Goal: Task Accomplishment & Management: Manage account settings

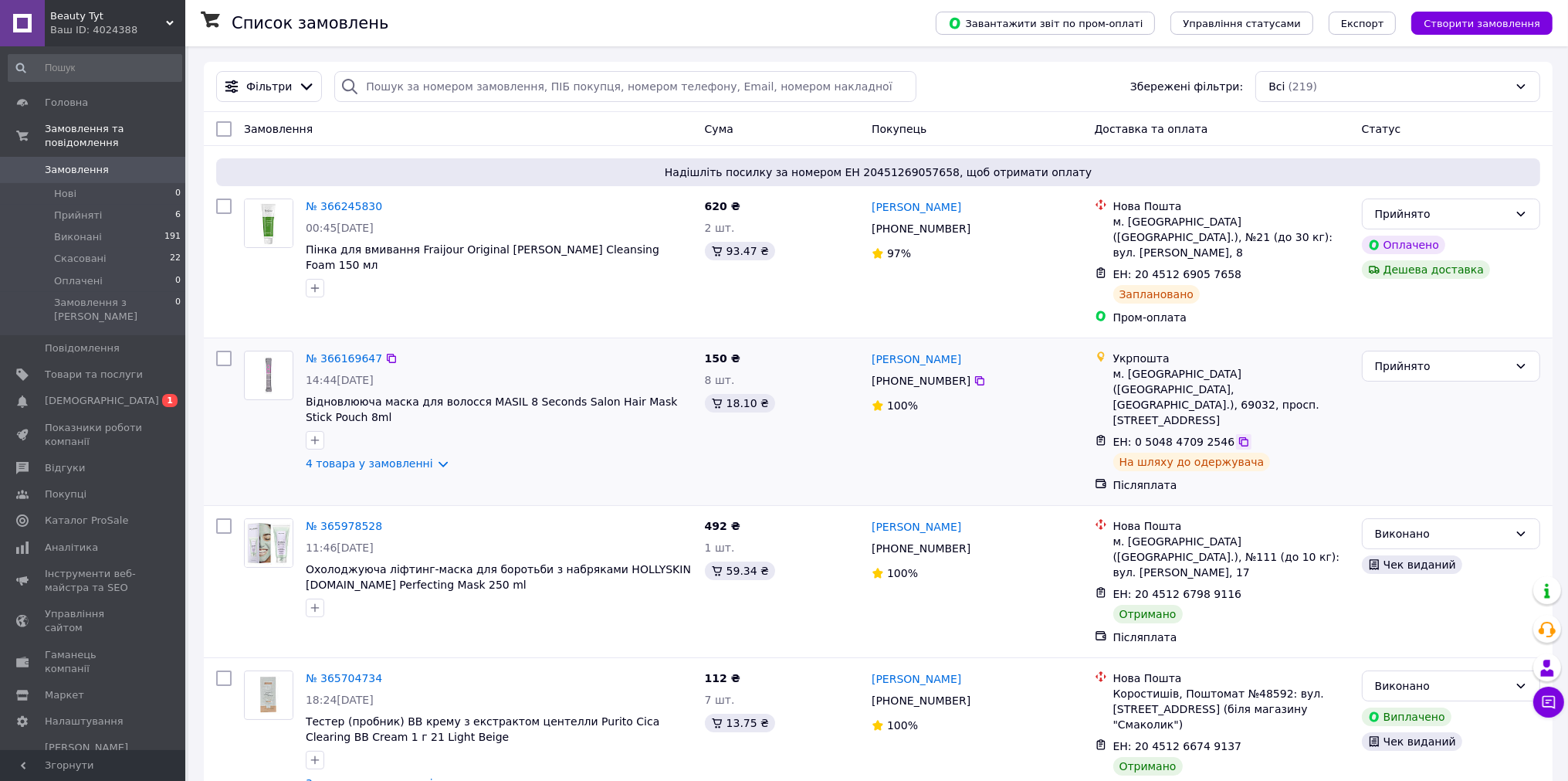
click at [1239, 437] on icon at bounding box center [1244, 442] width 9 height 9
drag, startPoint x: 346, startPoint y: 338, endPoint x: 362, endPoint y: 347, distance: 18.4
click at [346, 352] on link "№ 366169647" at bounding box center [344, 358] width 77 height 12
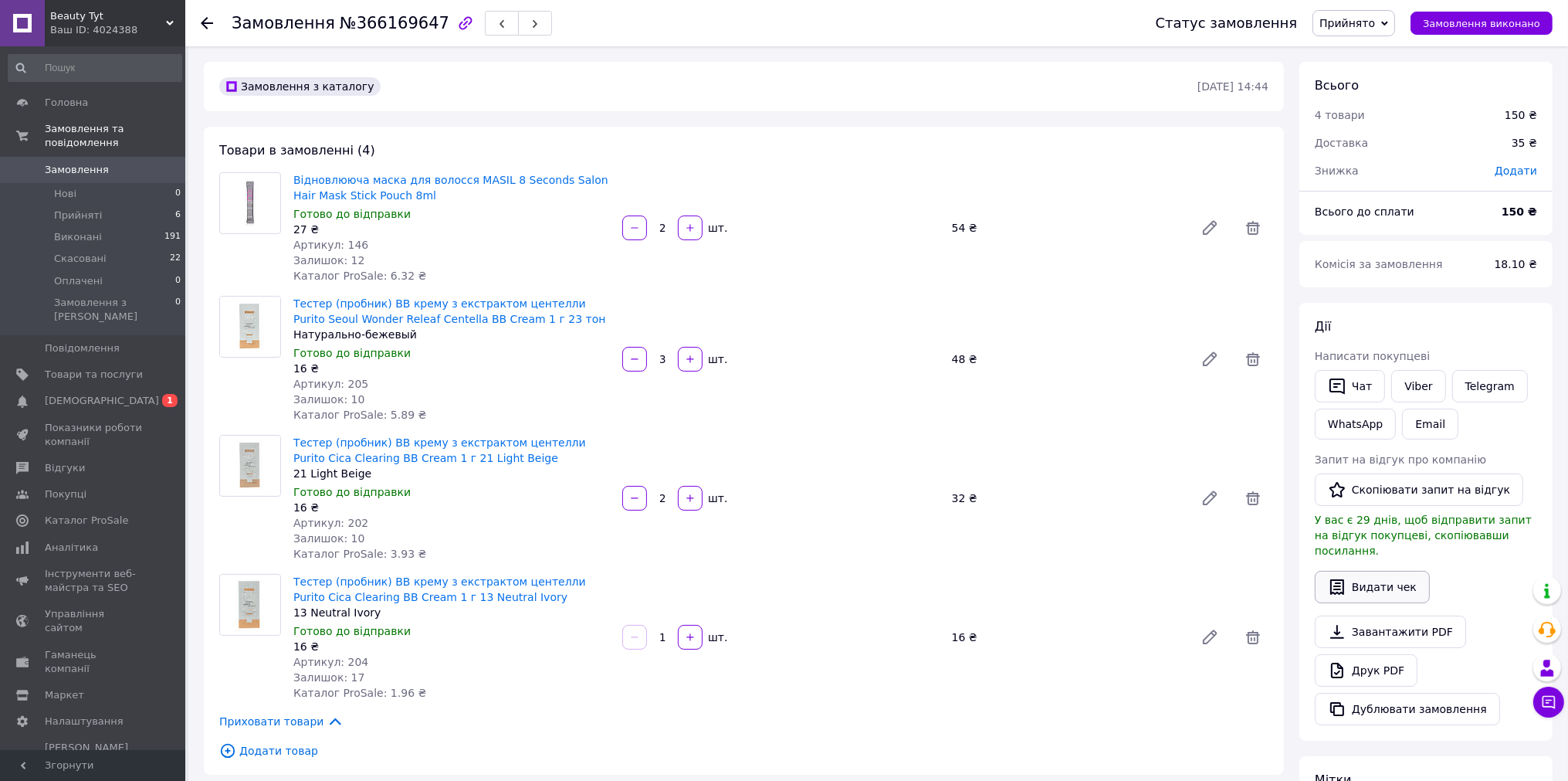
click at [1375, 578] on button "Видати чек" at bounding box center [1372, 587] width 115 height 32
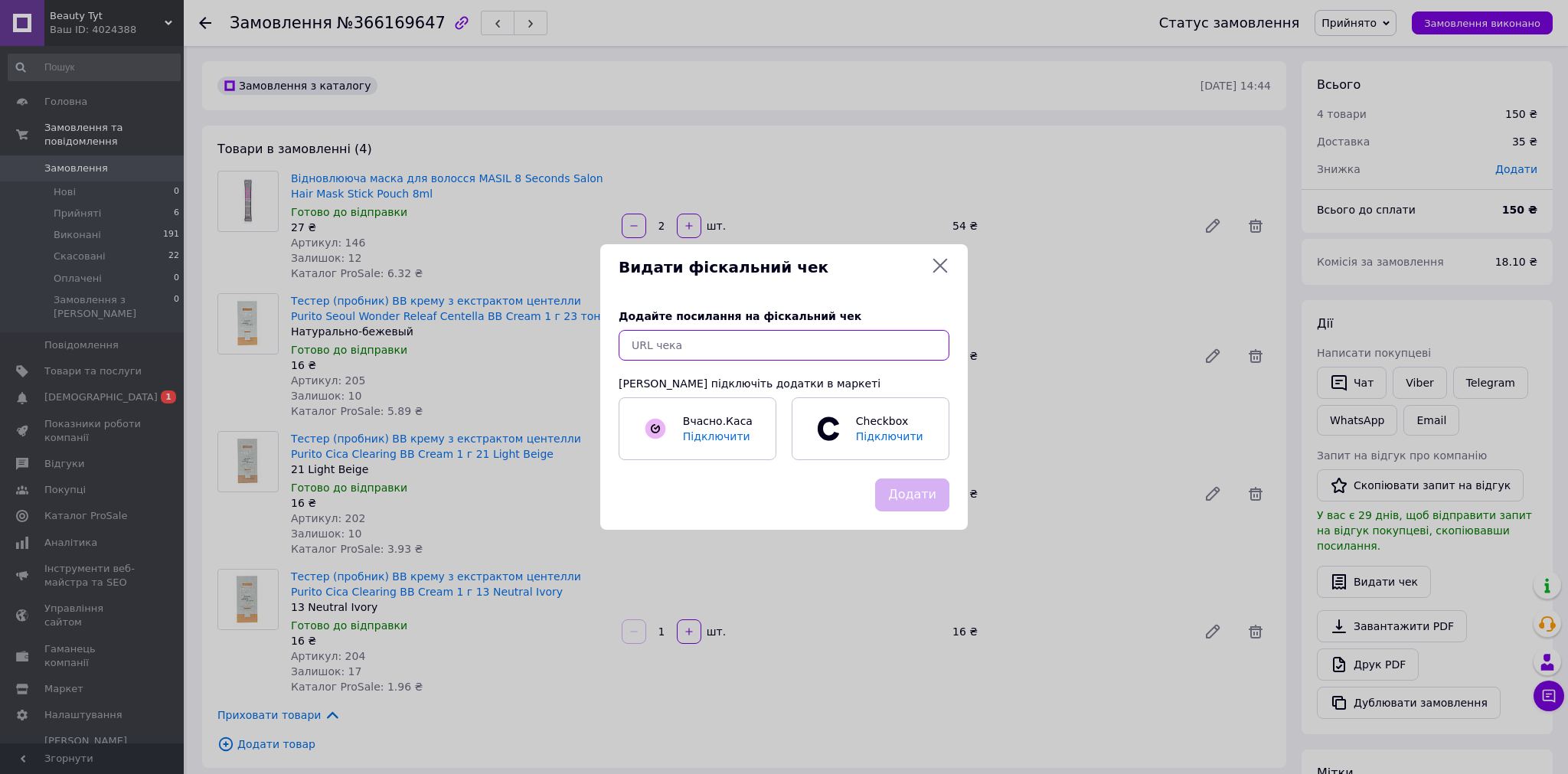
paste input "[URL][DOMAIN_NAME]"
type input "[URL][DOMAIN_NAME]"
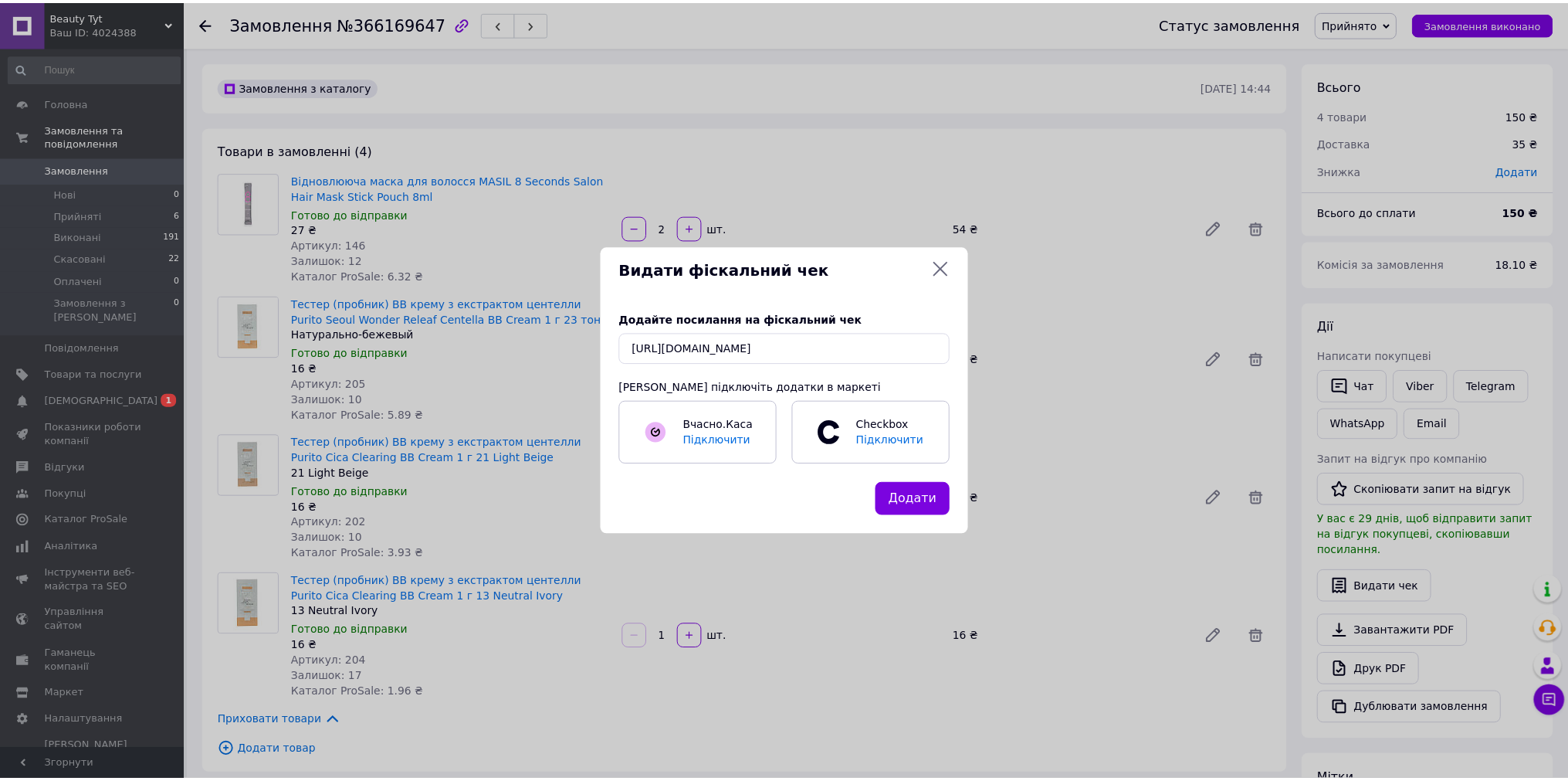
scroll to position [0, 0]
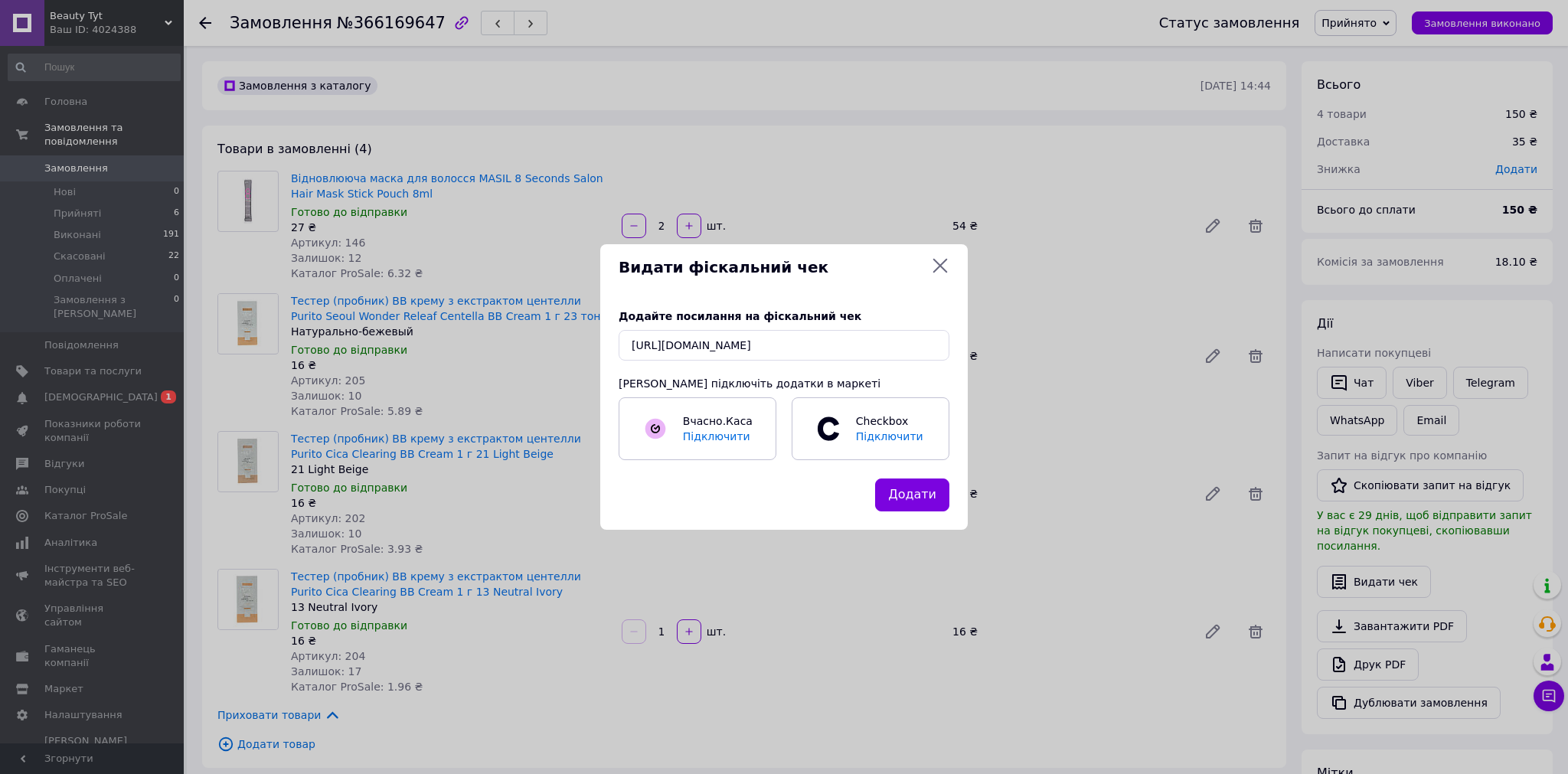
drag, startPoint x: 917, startPoint y: 495, endPoint x: 894, endPoint y: 488, distance: 24.0
click at [916, 496] on button "Додати" at bounding box center [911, 495] width 74 height 33
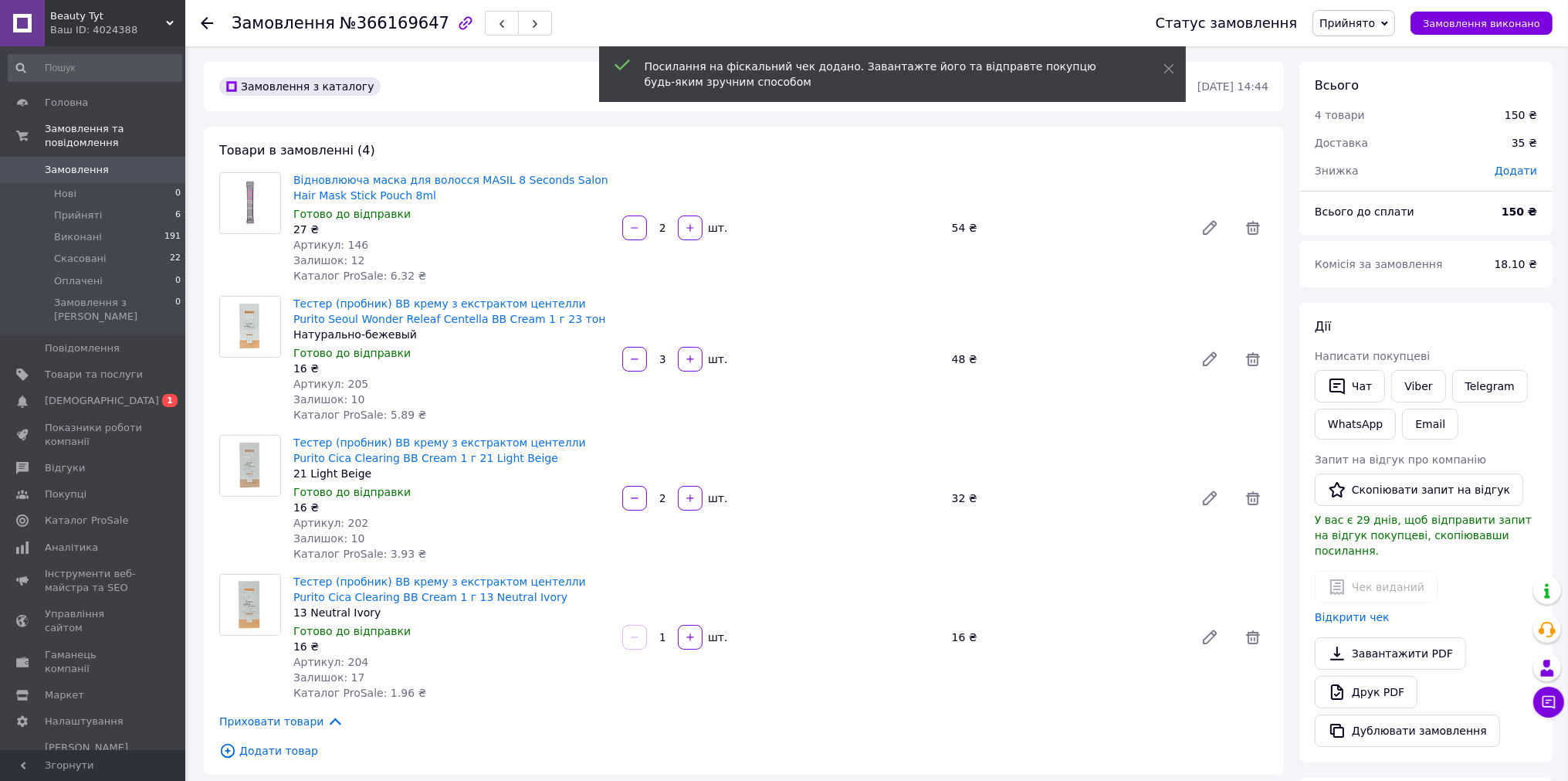
click at [211, 17] on icon at bounding box center [206, 22] width 12 height 12
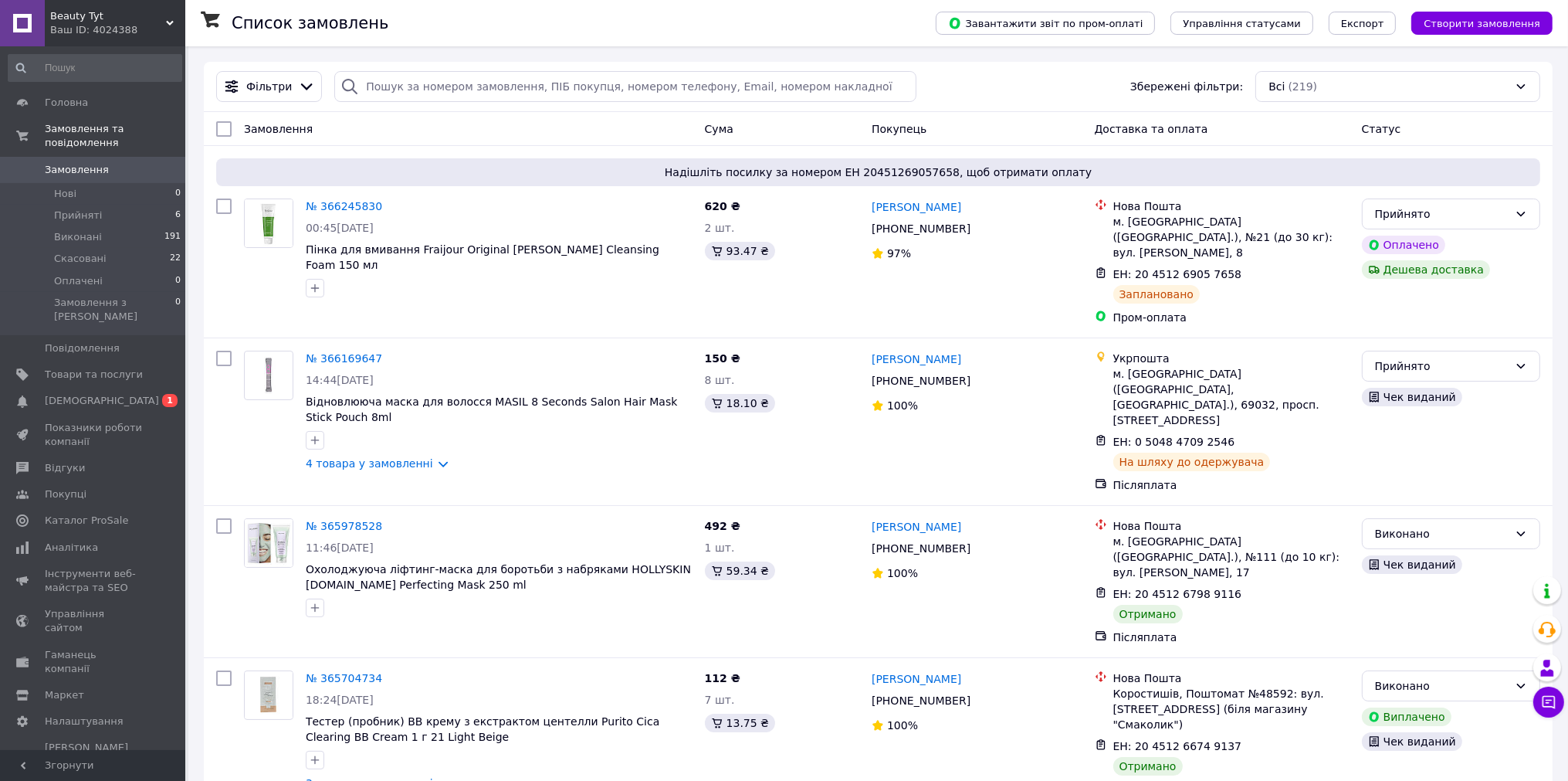
click at [351, 204] on link "№ 366245830" at bounding box center [344, 205] width 77 height 12
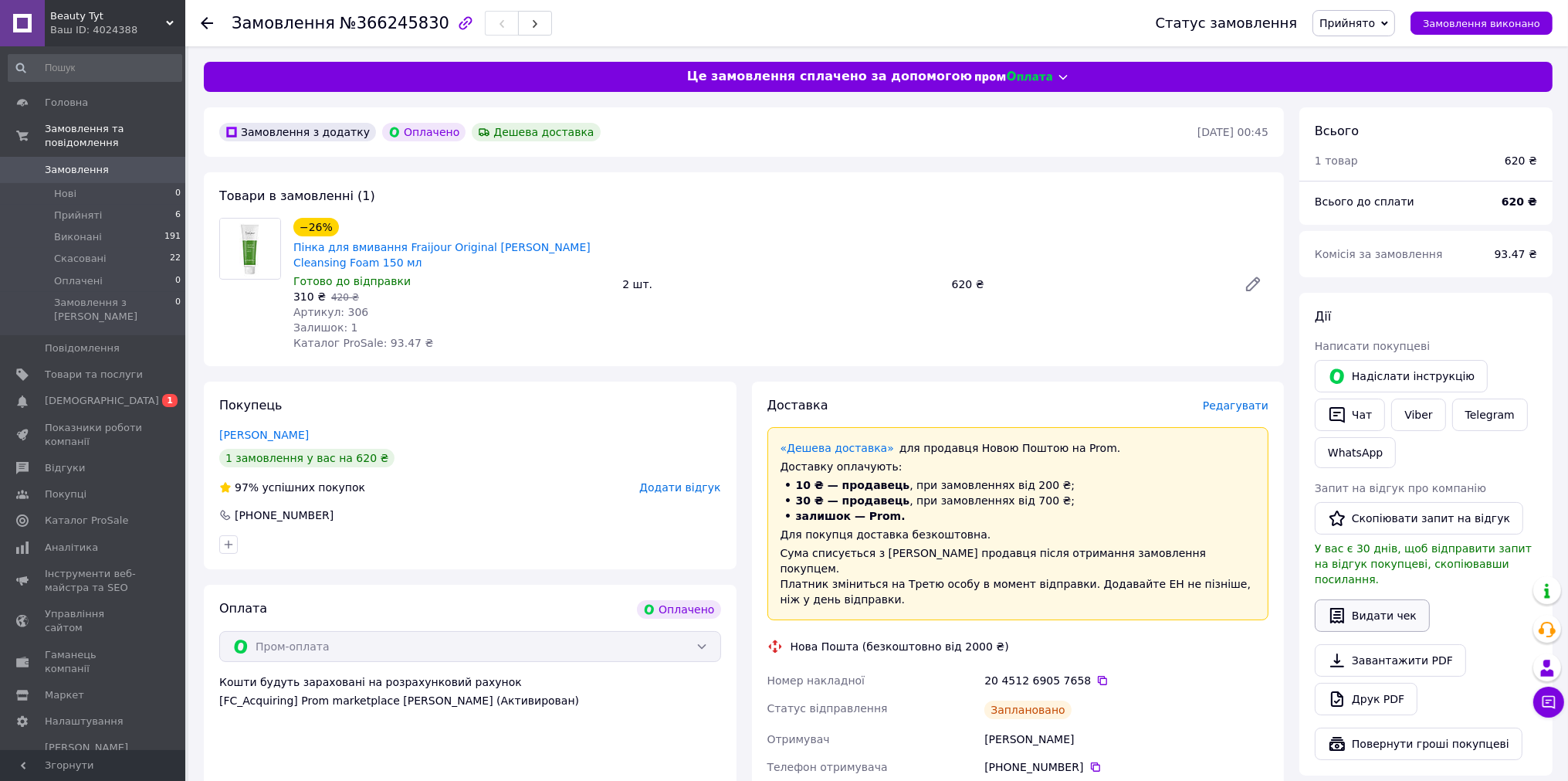
click at [1376, 600] on button "Видати чек" at bounding box center [1372, 616] width 115 height 32
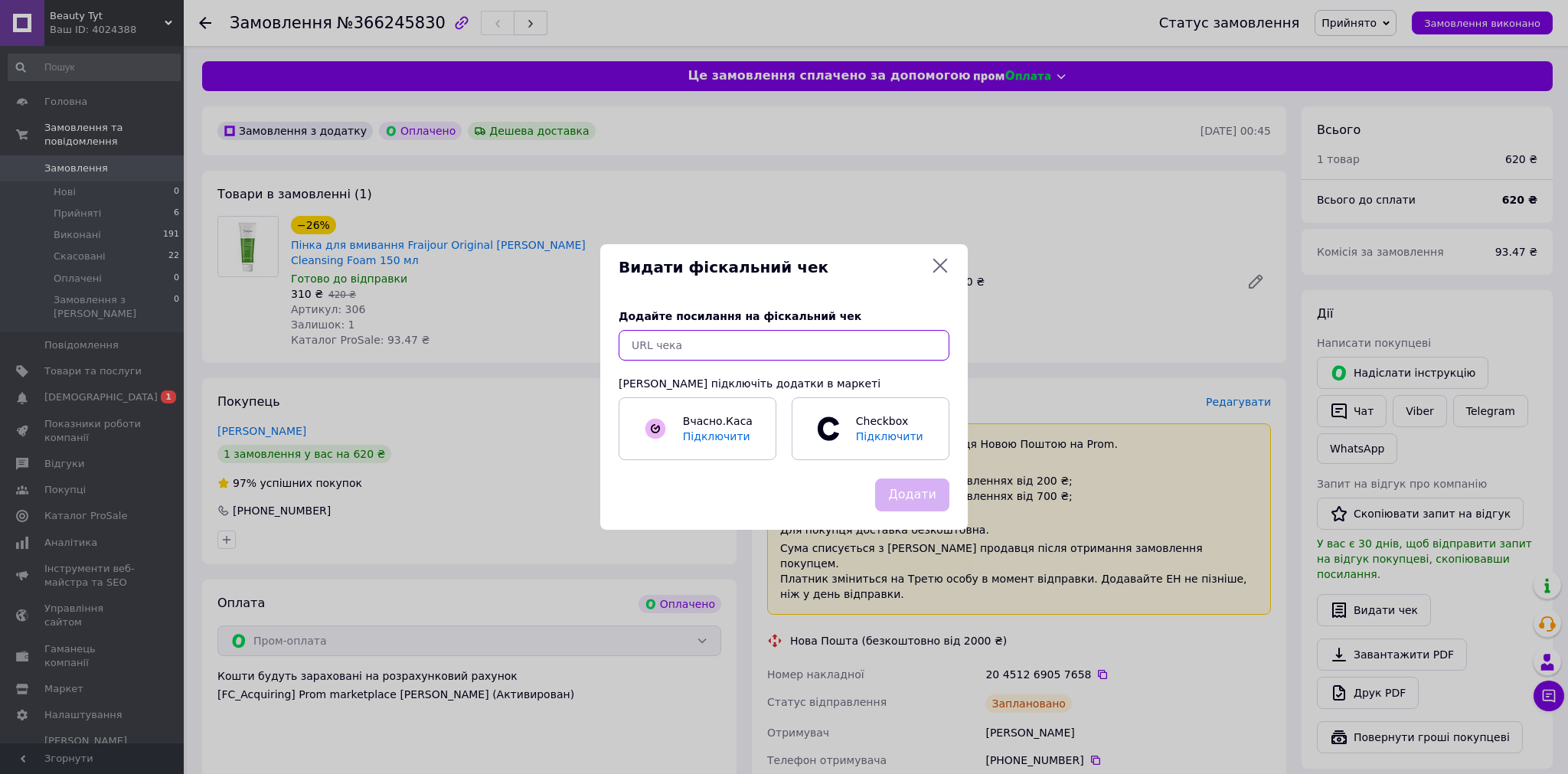
paste input "https://check.checkbox.ua/7fb57fa1-d4ca-4fe4-af87-d45e08e7ddfd"
type input "https://check.checkbox.ua/7fb57fa1-d4ca-4fe4-af87-d45e08e7ddfd"
click at [928, 496] on button "Додати" at bounding box center [911, 495] width 74 height 33
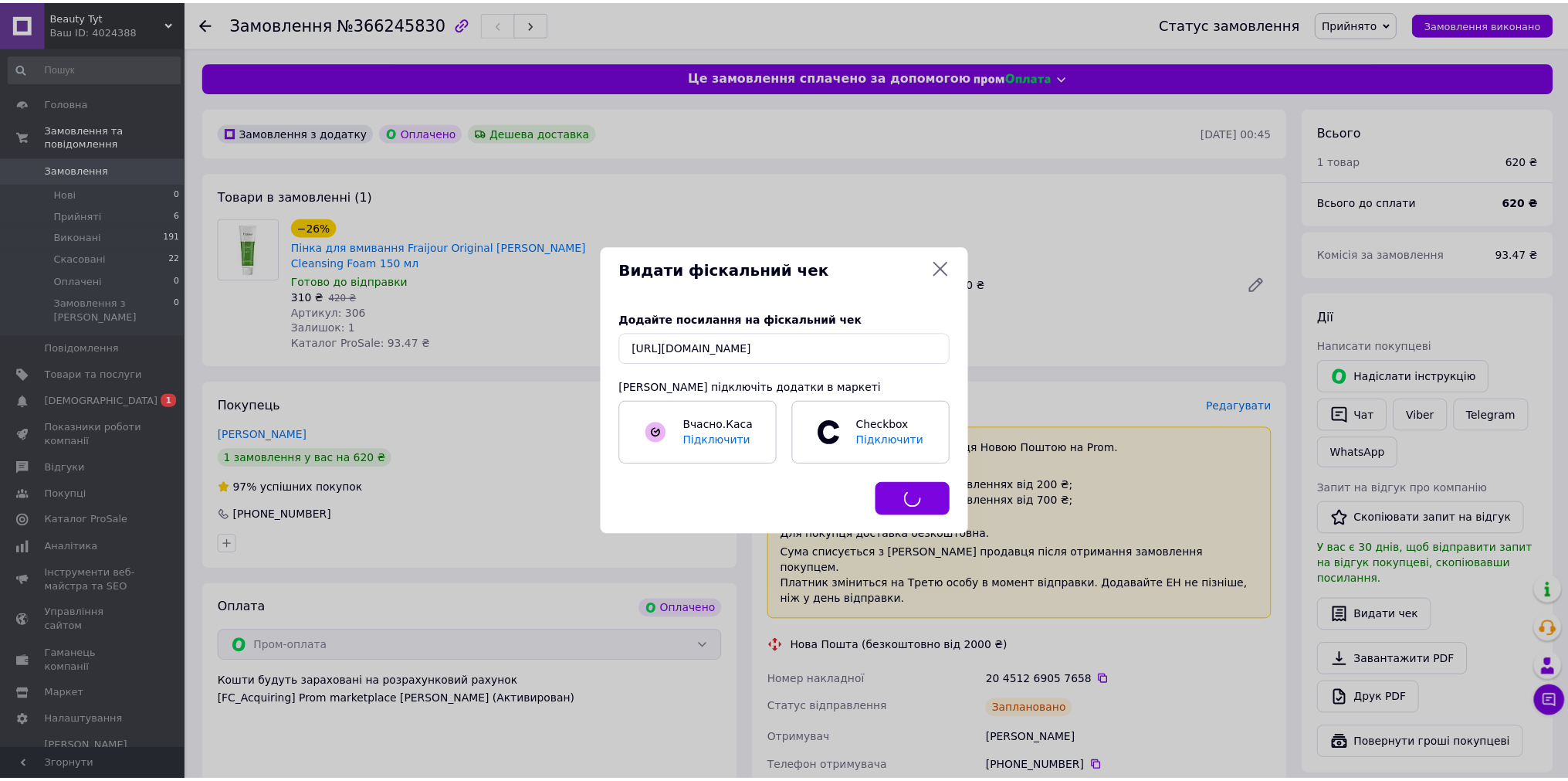
scroll to position [0, 0]
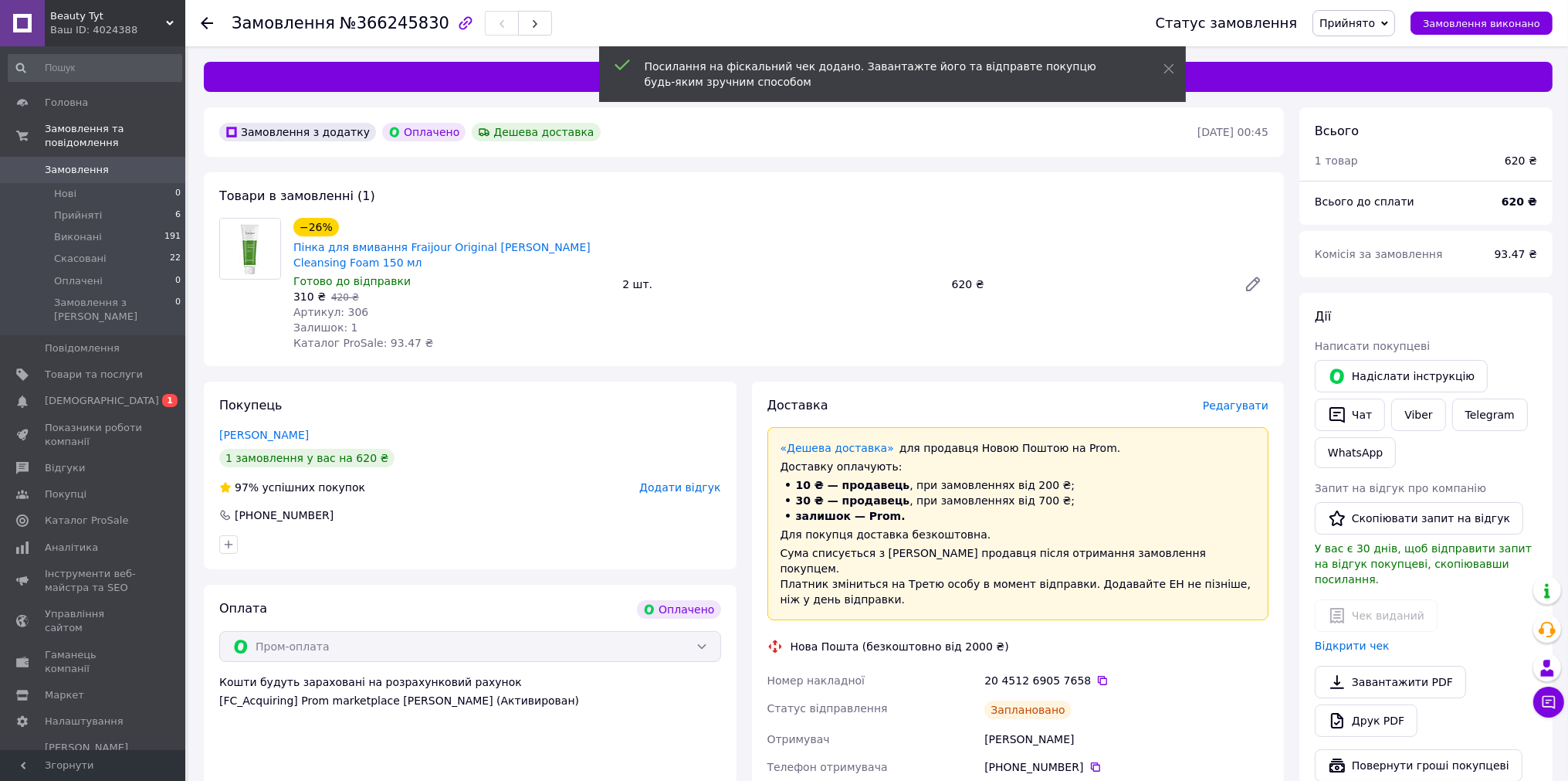
click at [91, 163] on span "Замовлення" at bounding box center [76, 169] width 64 height 14
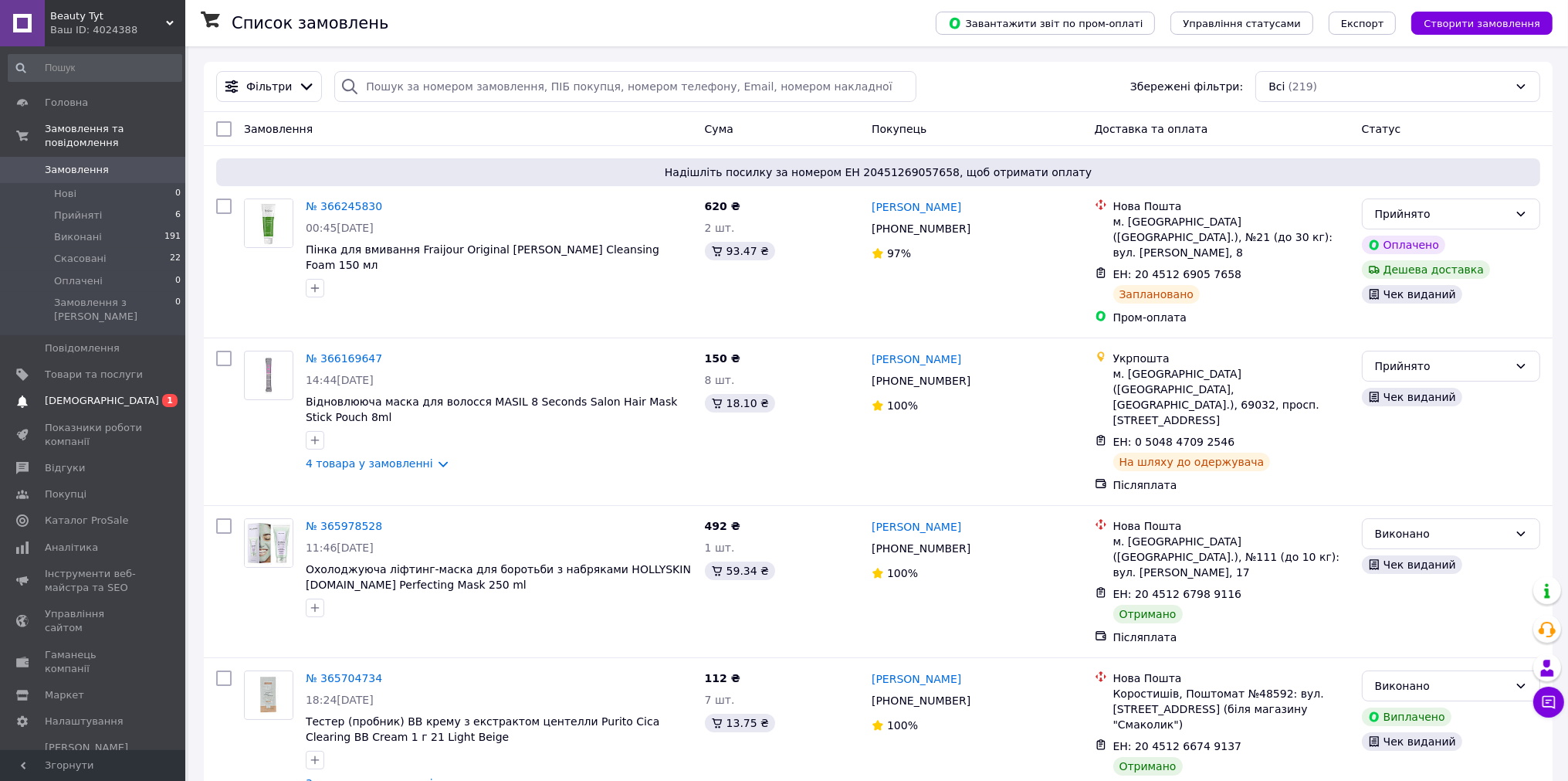
click at [91, 394] on span "[DEMOGRAPHIC_DATA]" at bounding box center [102, 400] width 115 height 14
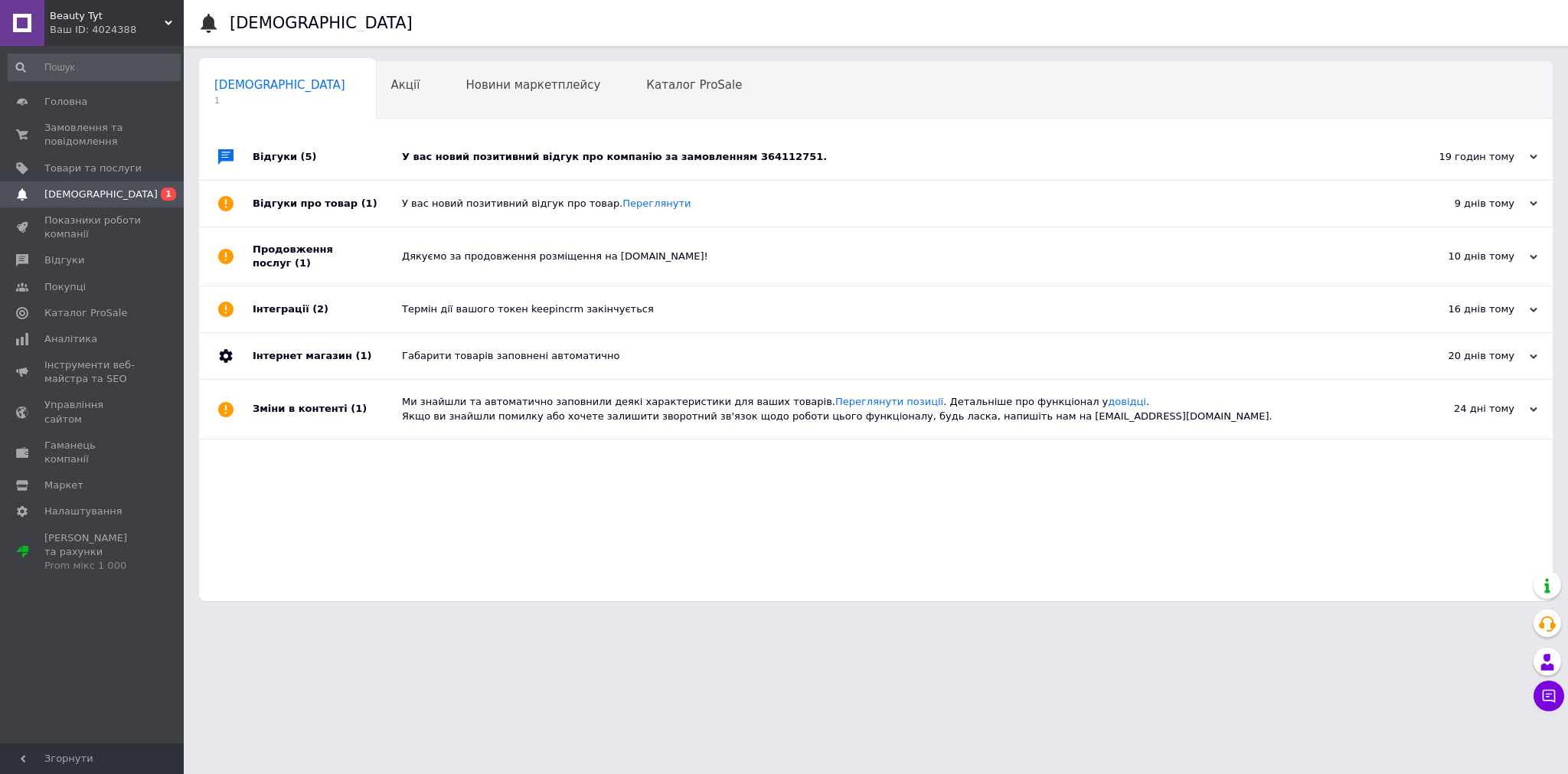
click at [783, 151] on div "У вас новий позитивний відгук про компанію за замовленням 364112751." at bounding box center [893, 157] width 982 height 14
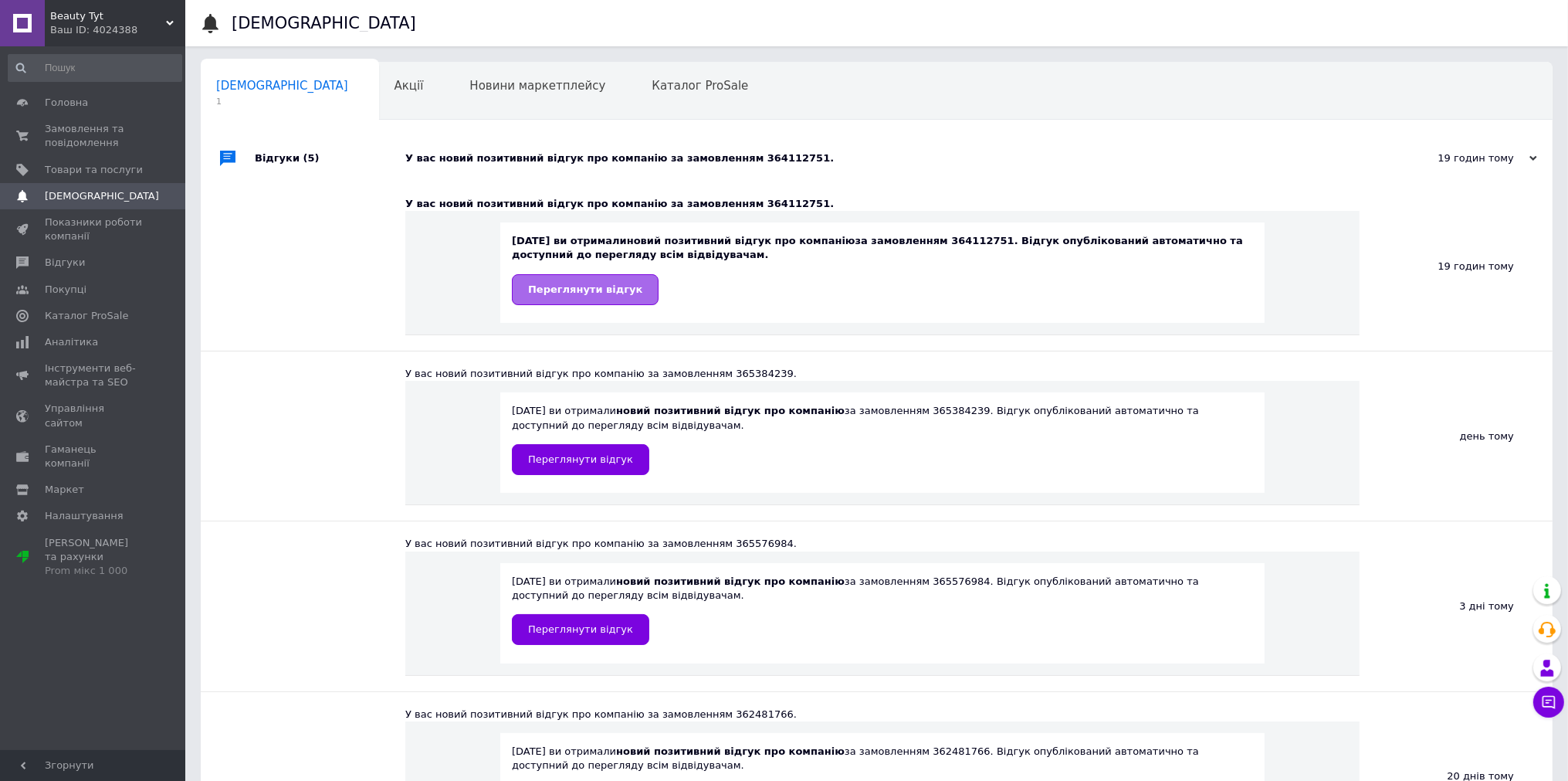
click at [605, 295] on span "Переглянути відгук" at bounding box center [586, 289] width 115 height 12
click at [83, 131] on span "Замовлення та повідомлення" at bounding box center [93, 136] width 98 height 28
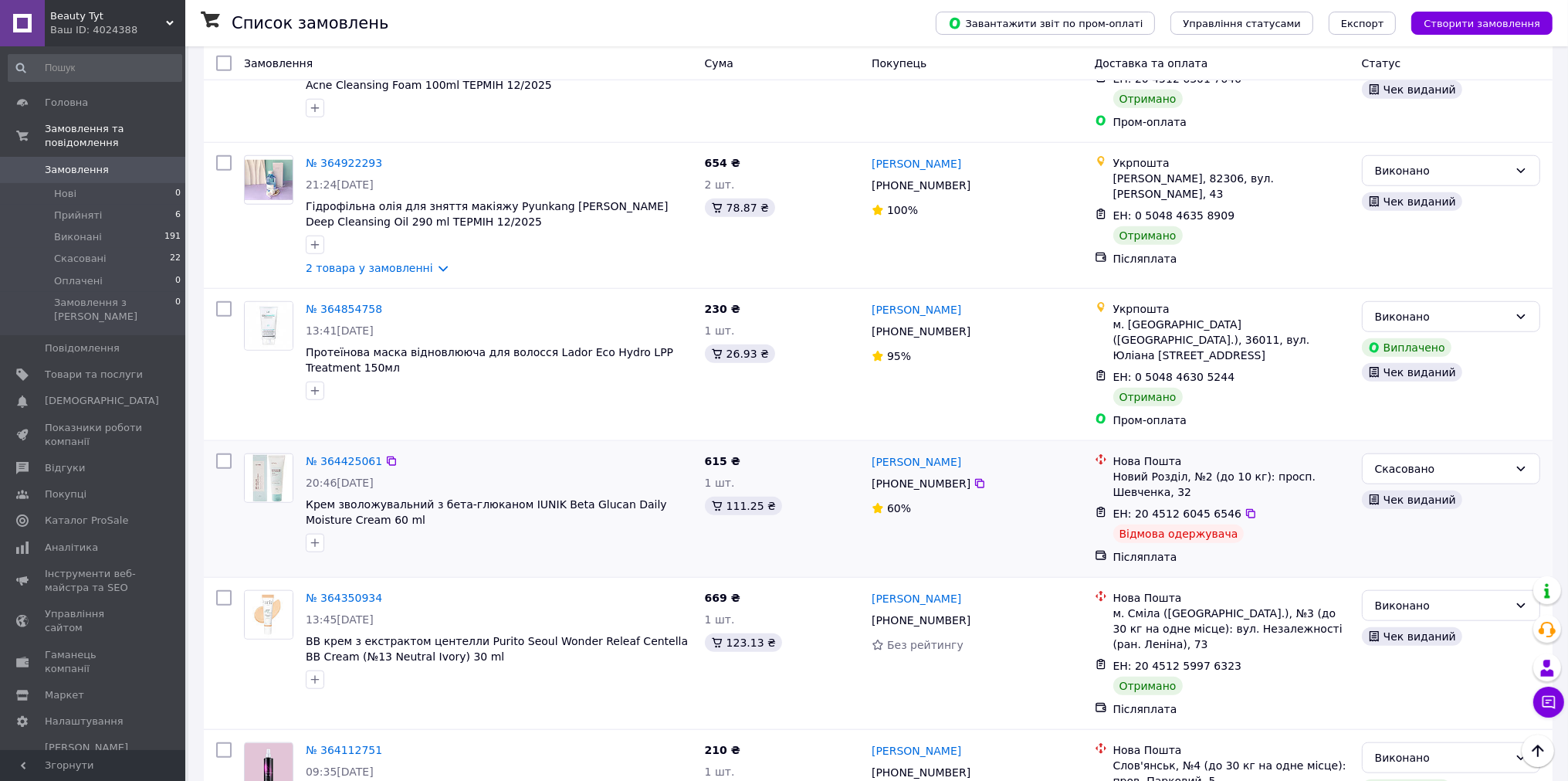
scroll to position [2008, 0]
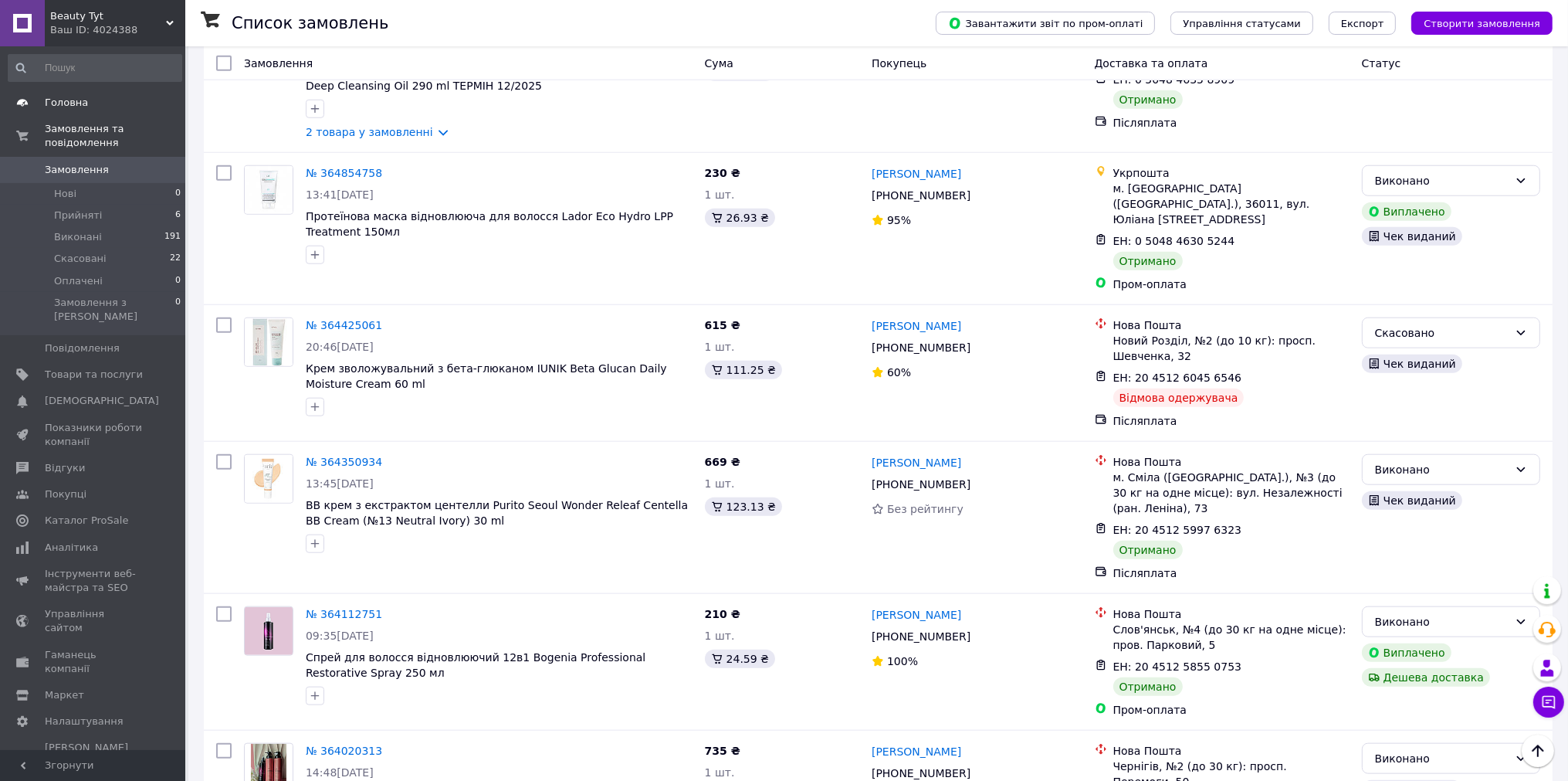
click at [68, 109] on span "Головна" at bounding box center [66, 103] width 43 height 14
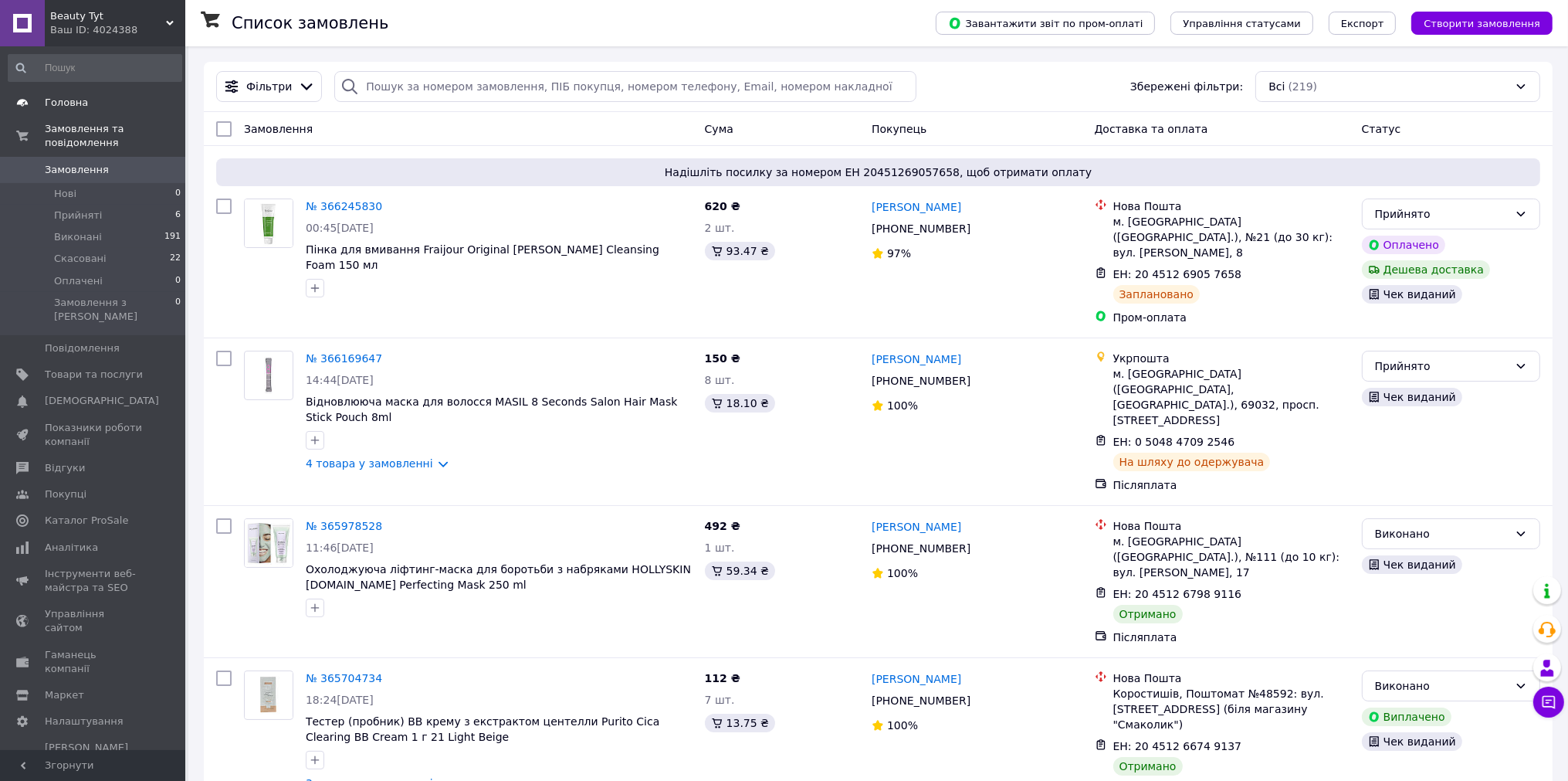
drag, startPoint x: 71, startPoint y: 97, endPoint x: 87, endPoint y: 92, distance: 16.8
click at [71, 96] on span "Головна" at bounding box center [66, 103] width 43 height 14
